Goal: Find specific page/section

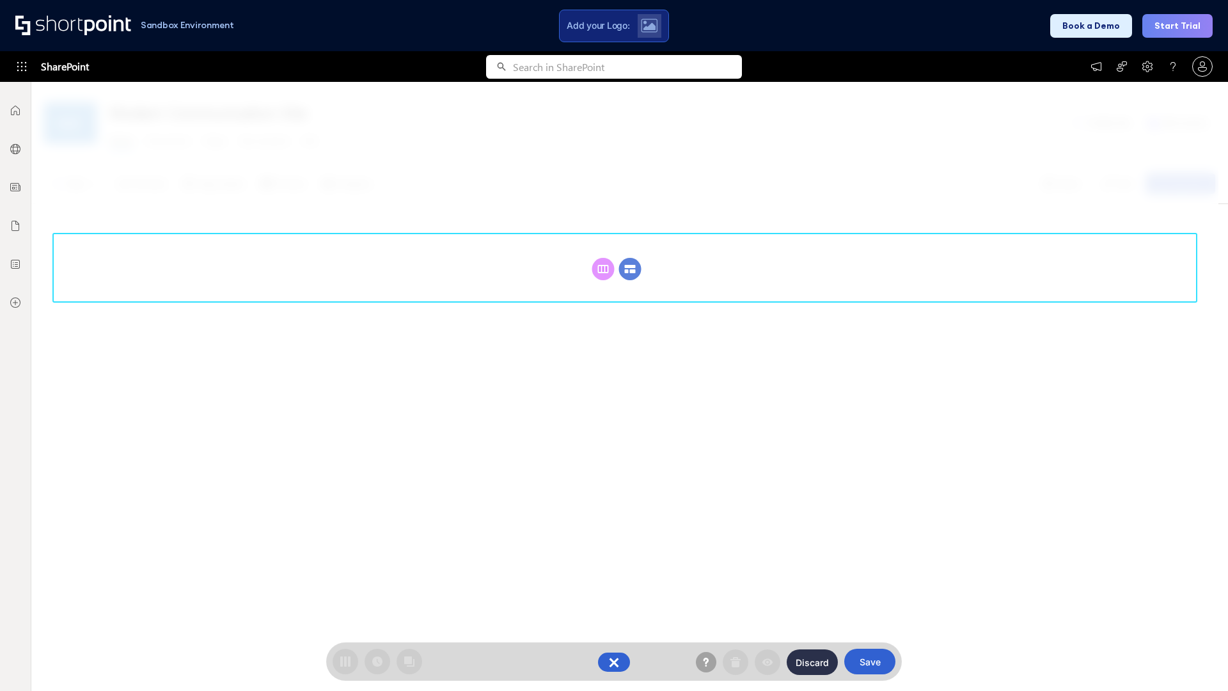
click at [630, 269] on circle at bounding box center [630, 269] width 22 height 22
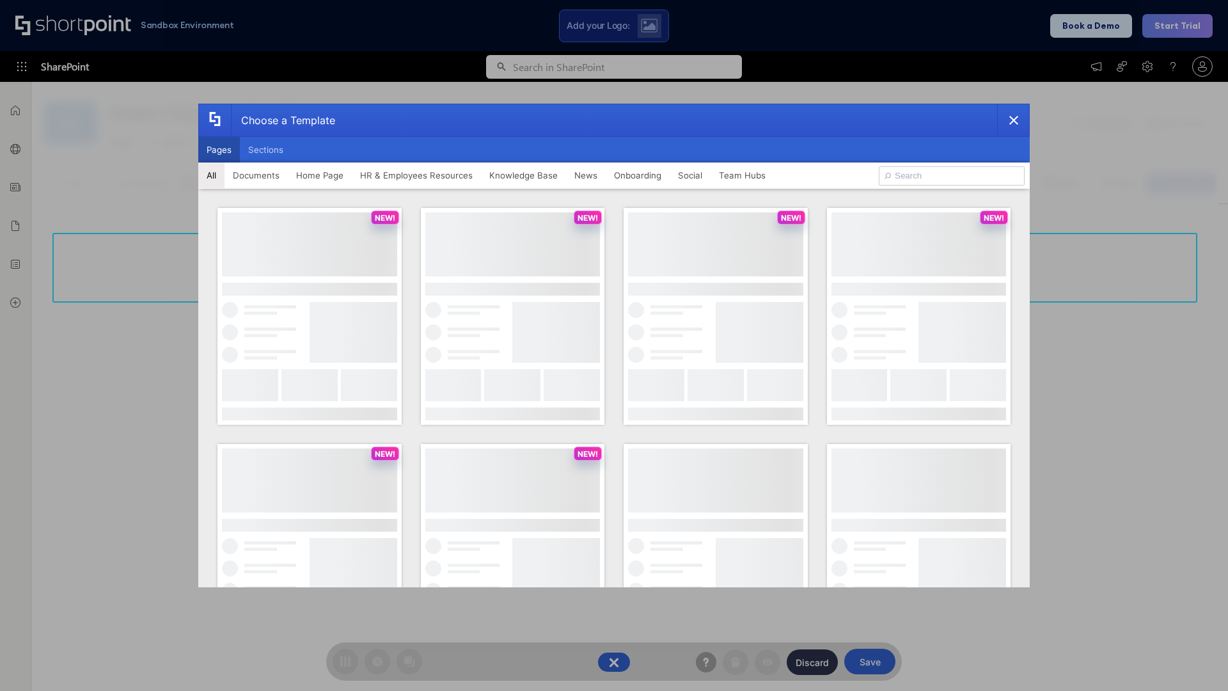
click at [219, 150] on button "Pages" at bounding box center [219, 150] width 42 height 26
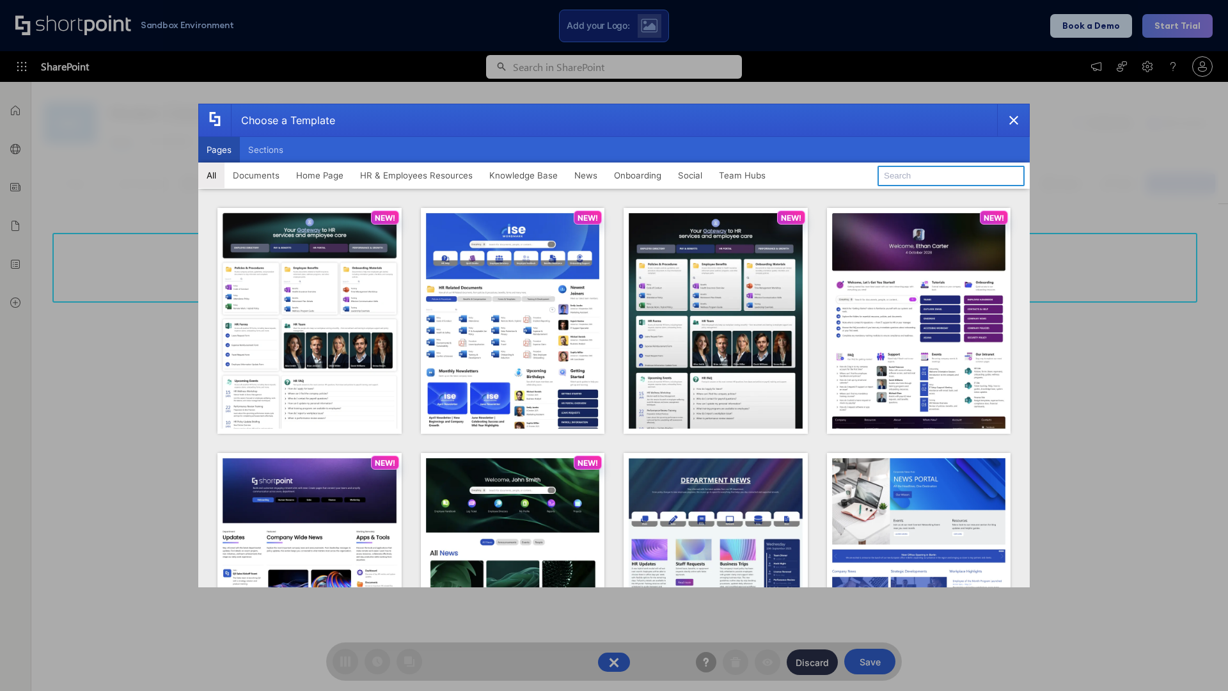
type input "HR 10"
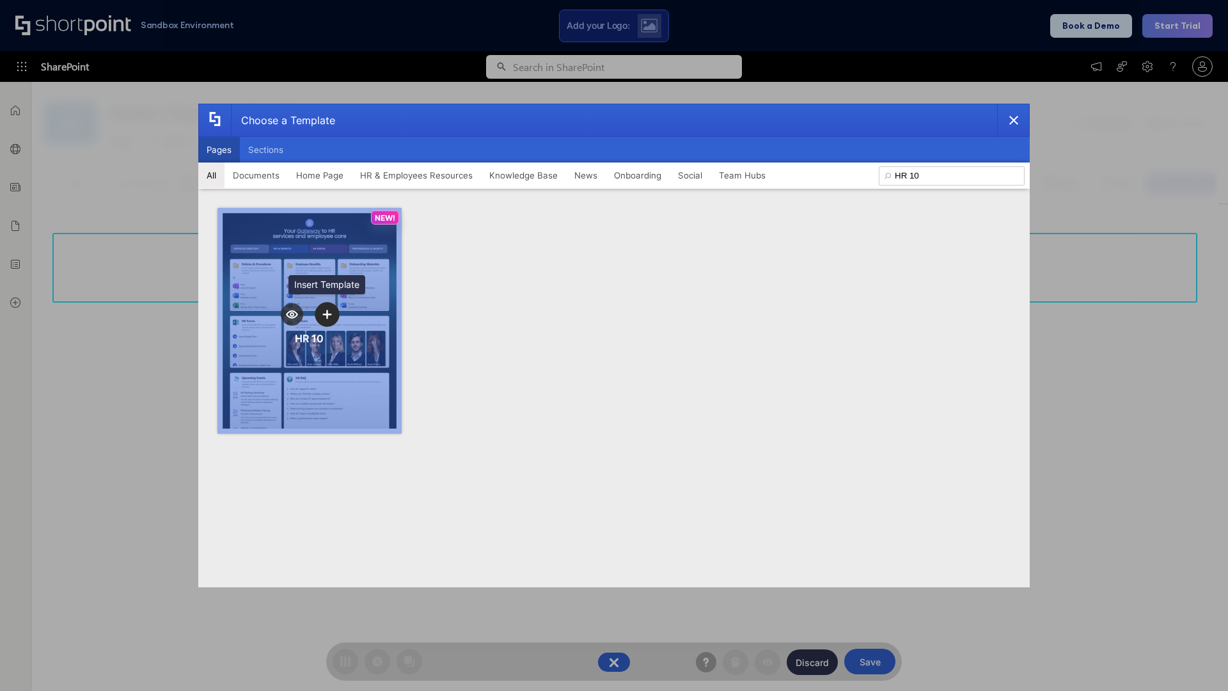
click at [327, 314] on icon "template selector" at bounding box center [326, 314] width 9 height 9
